Goal: Find specific page/section: Find specific page/section

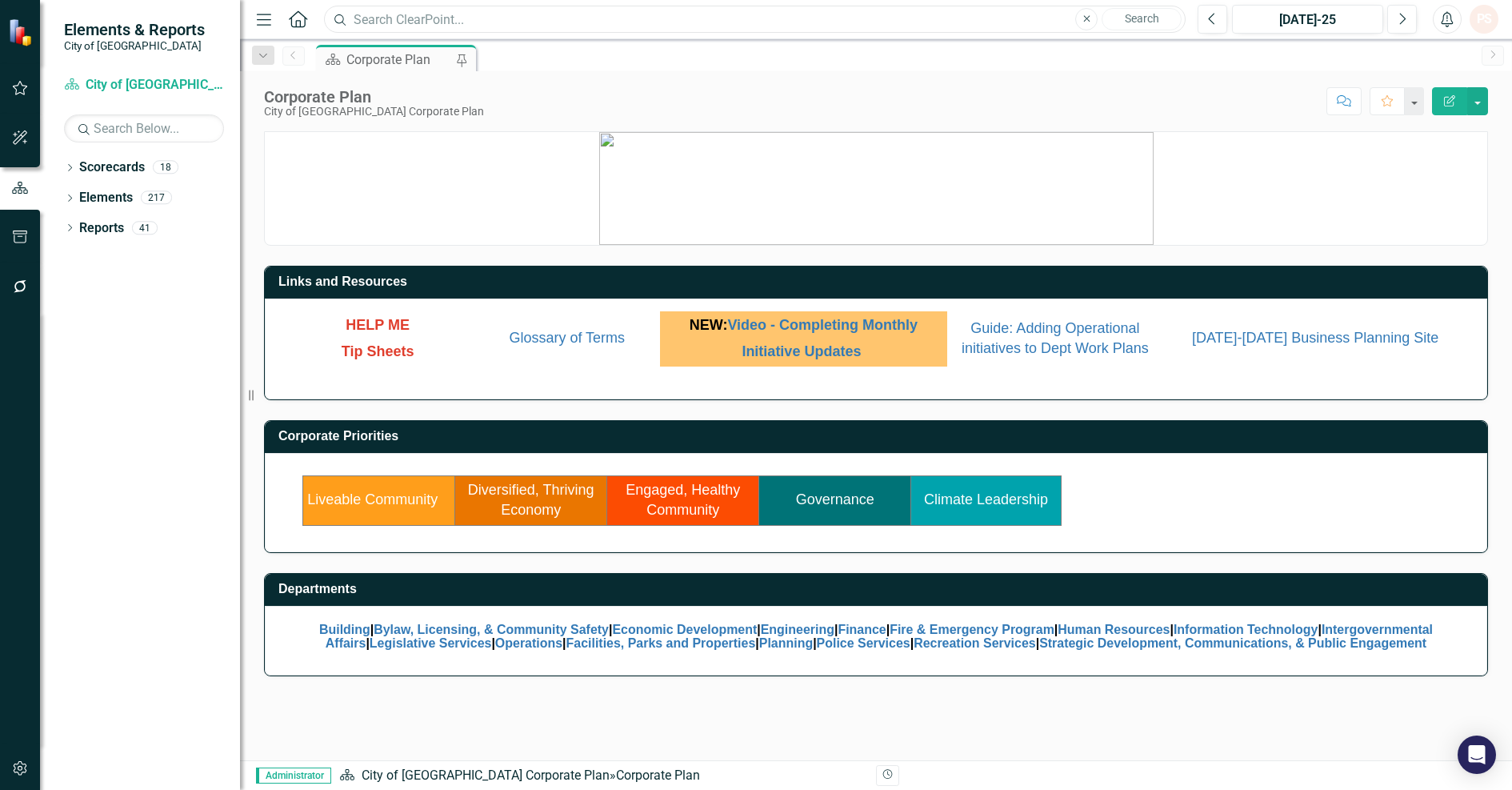
click at [426, 14] on input "text" at bounding box center [755, 20] width 862 height 28
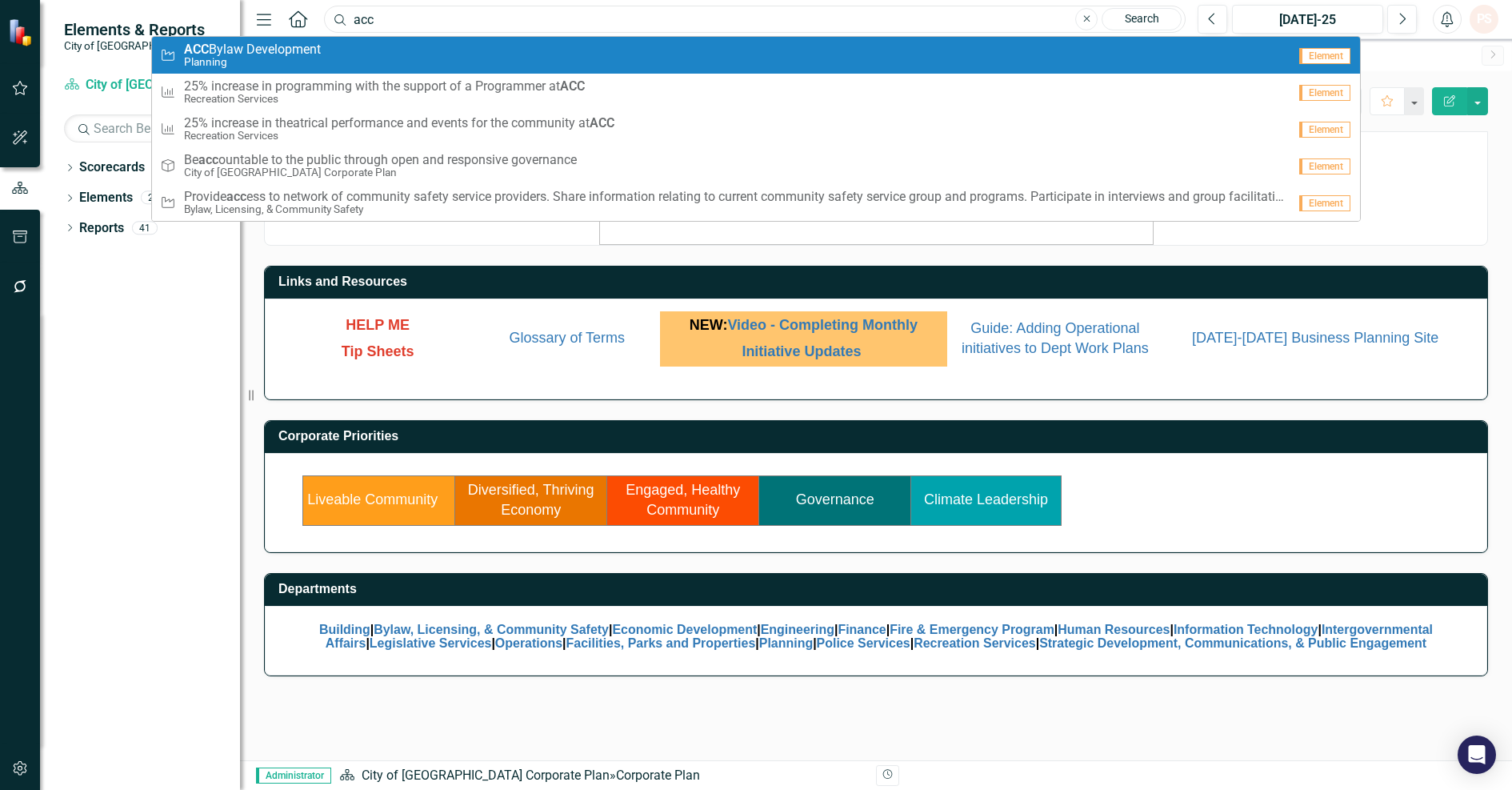
type input "acc"
click at [411, 52] on div "Initiative ACC Bylaw Development Planning" at bounding box center [723, 55] width 1127 height 26
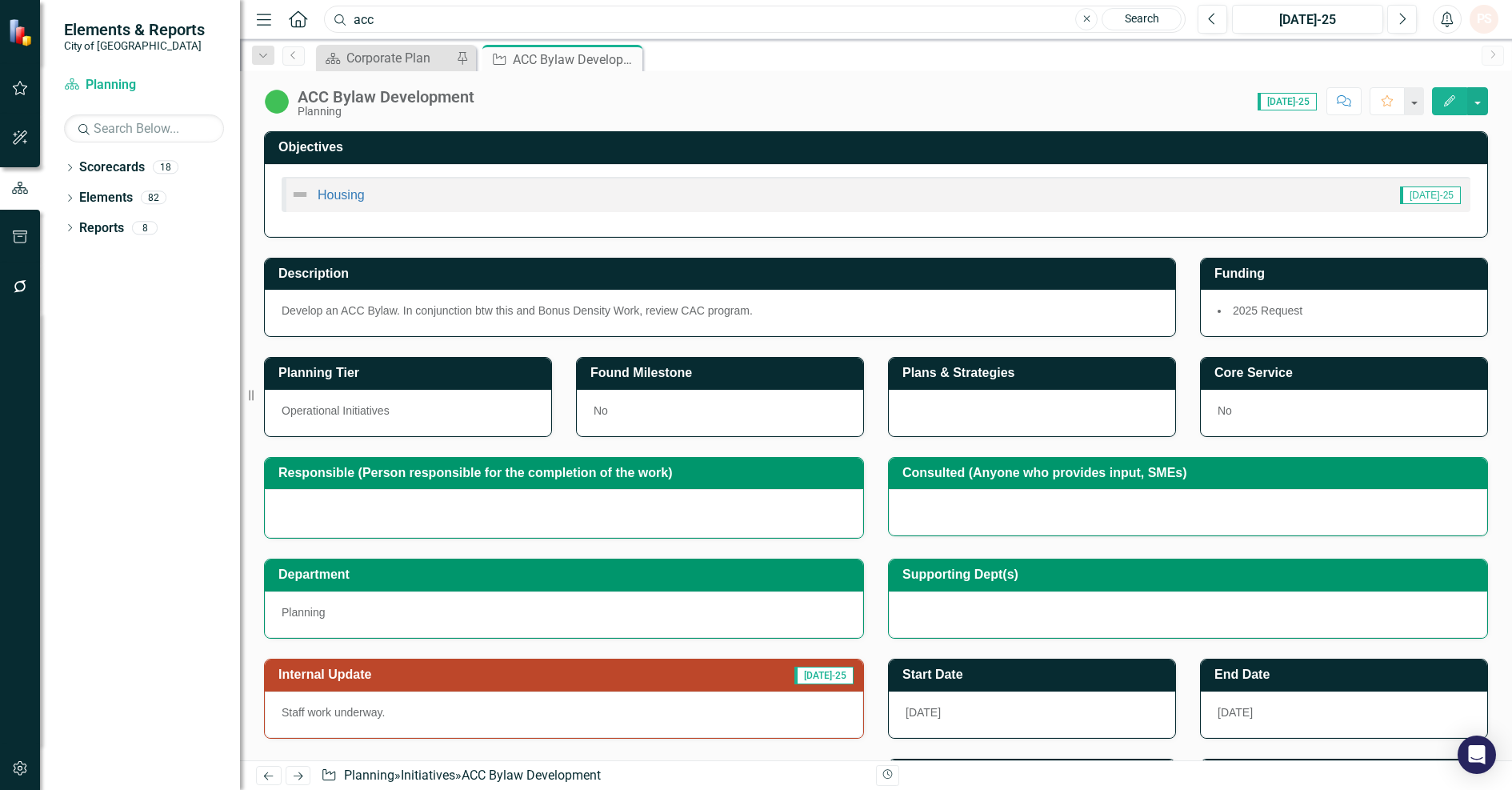
click at [399, 26] on input "acc" at bounding box center [755, 20] width 862 height 28
click at [130, 409] on div "Dropdown Scorecards 18 Dropdown City of Maple Ridge Corporate Plan Building Byl…" at bounding box center [140, 471] width 200 height 635
click at [626, 63] on icon "Close" at bounding box center [627, 59] width 16 height 13
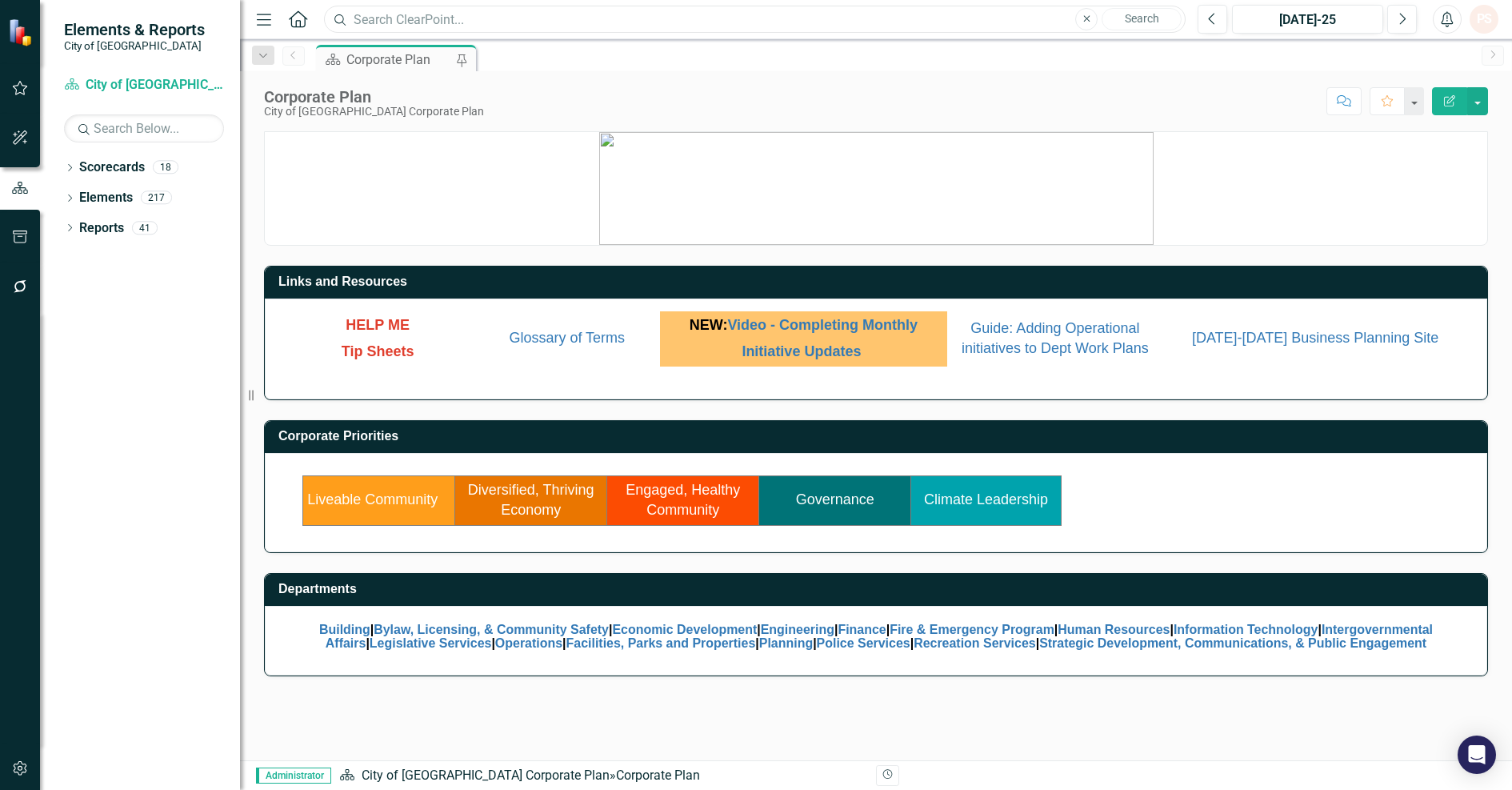
click at [402, 24] on input "text" at bounding box center [755, 20] width 862 height 28
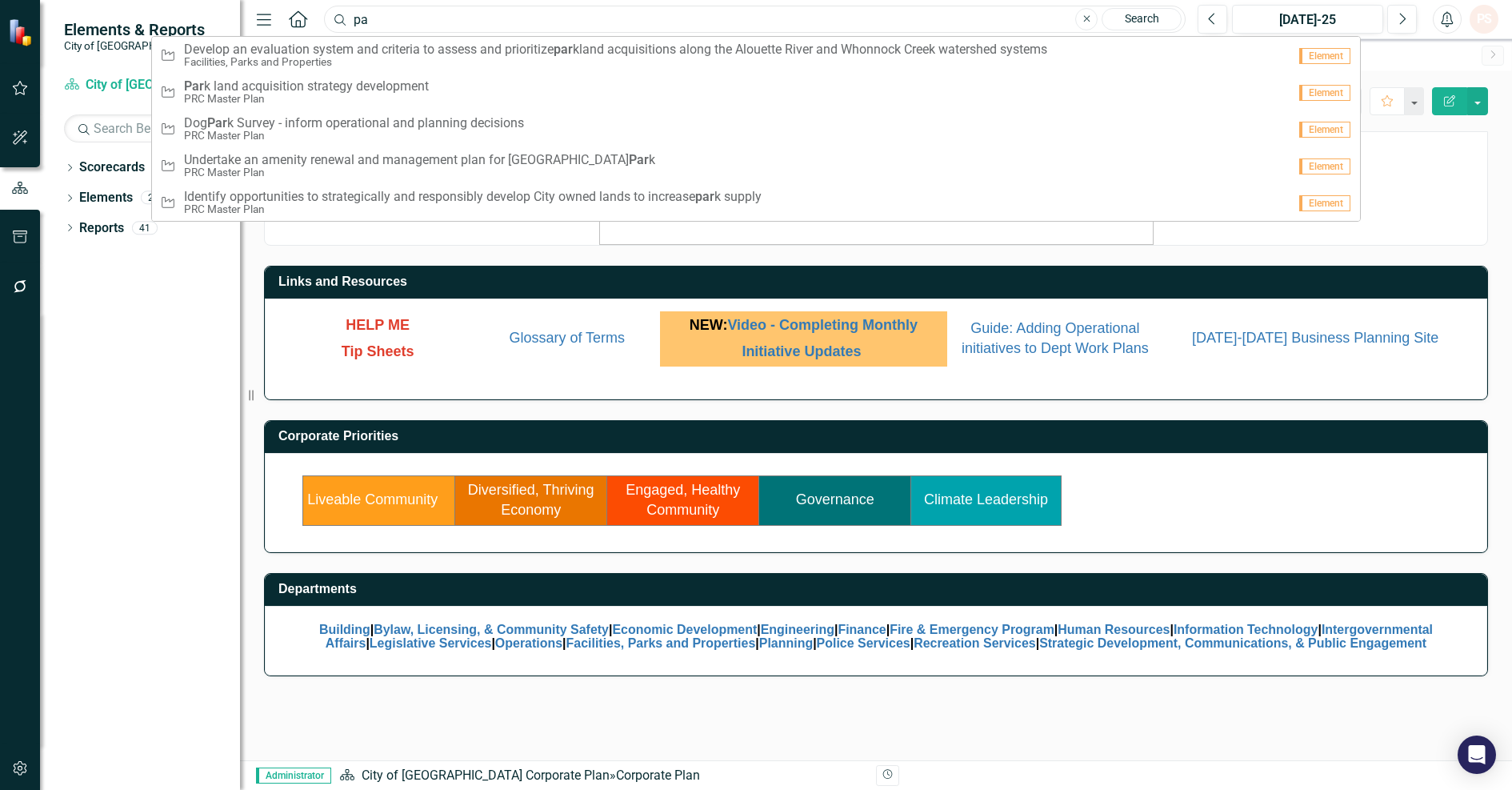
type input "p"
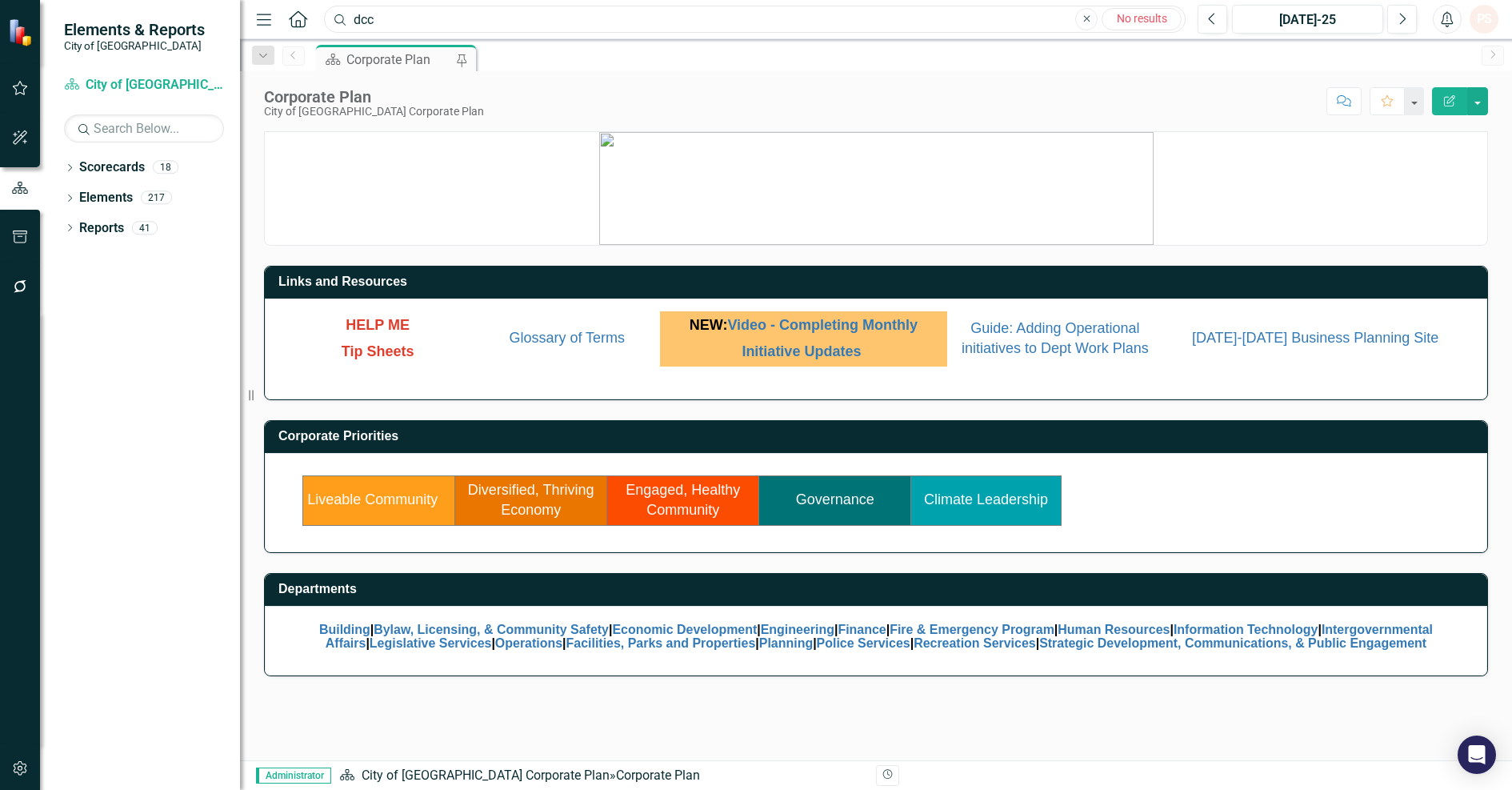
type input "dcc"
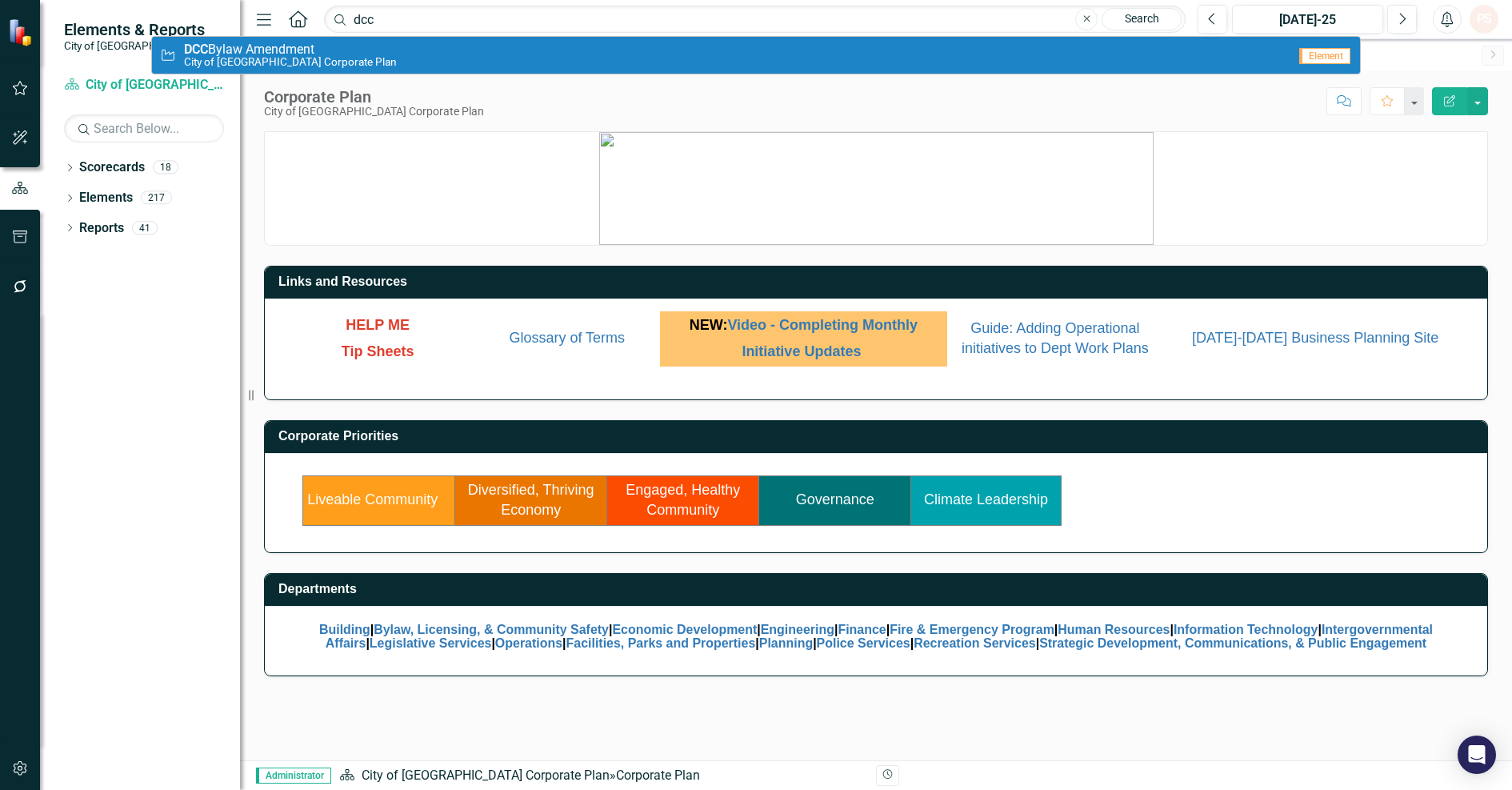
click at [394, 53] on div "Initiative DCC Bylaw Amendment City of Maple Ridge Corporate Plan" at bounding box center [723, 55] width 1127 height 26
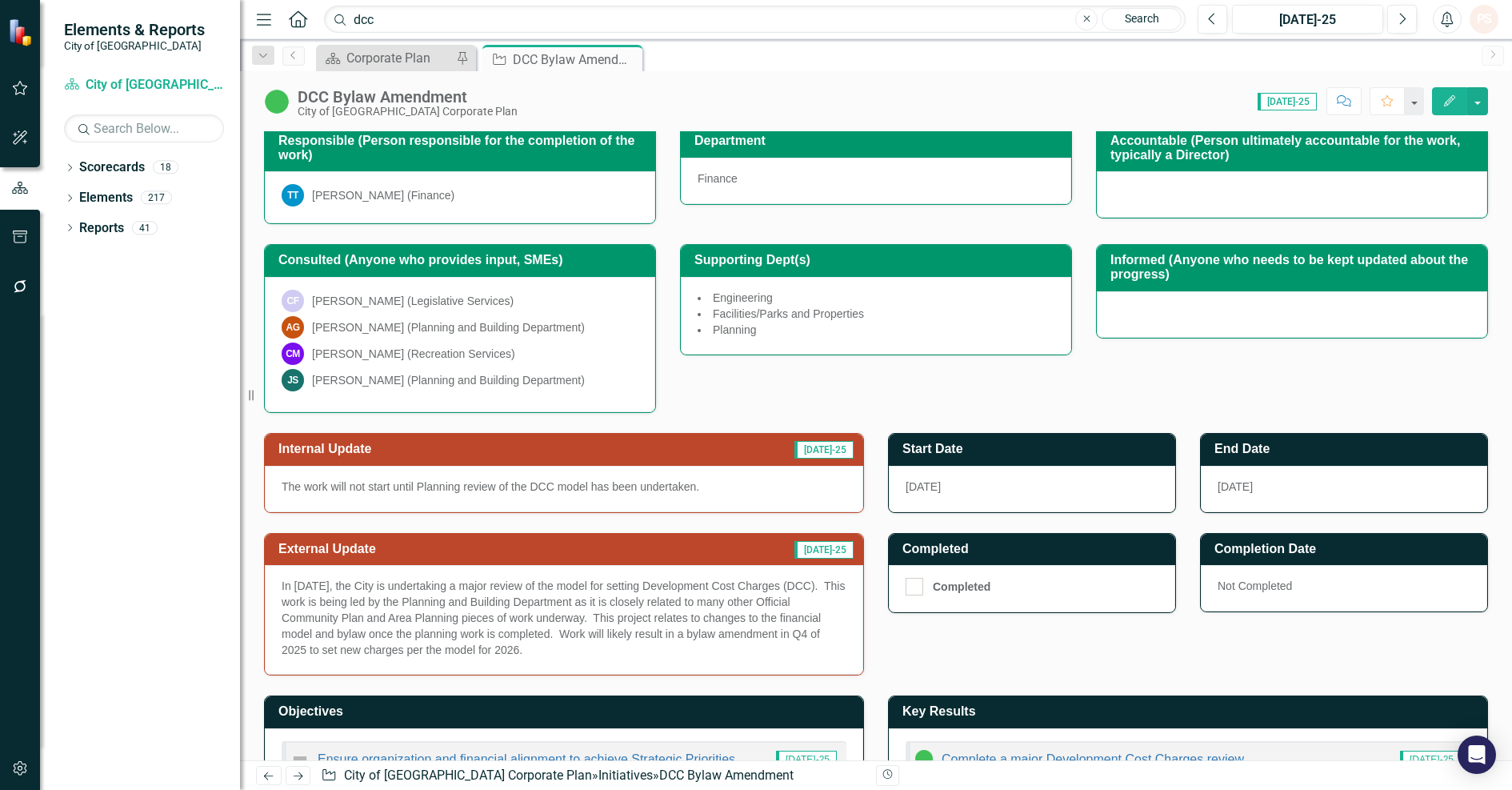
scroll to position [214, 0]
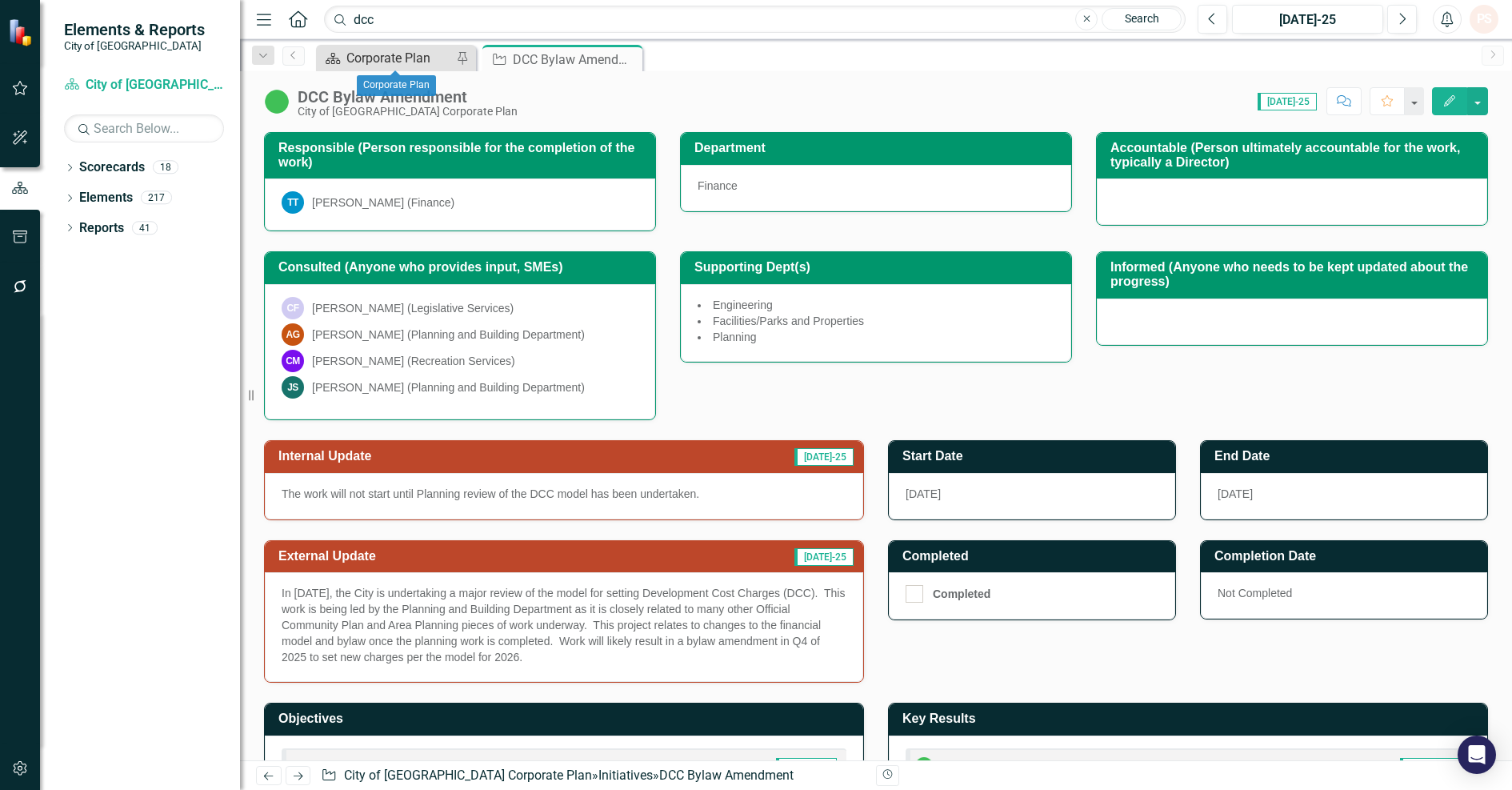
click at [384, 60] on div "Corporate Plan" at bounding box center [399, 58] width 106 height 20
